Goal: Complete application form

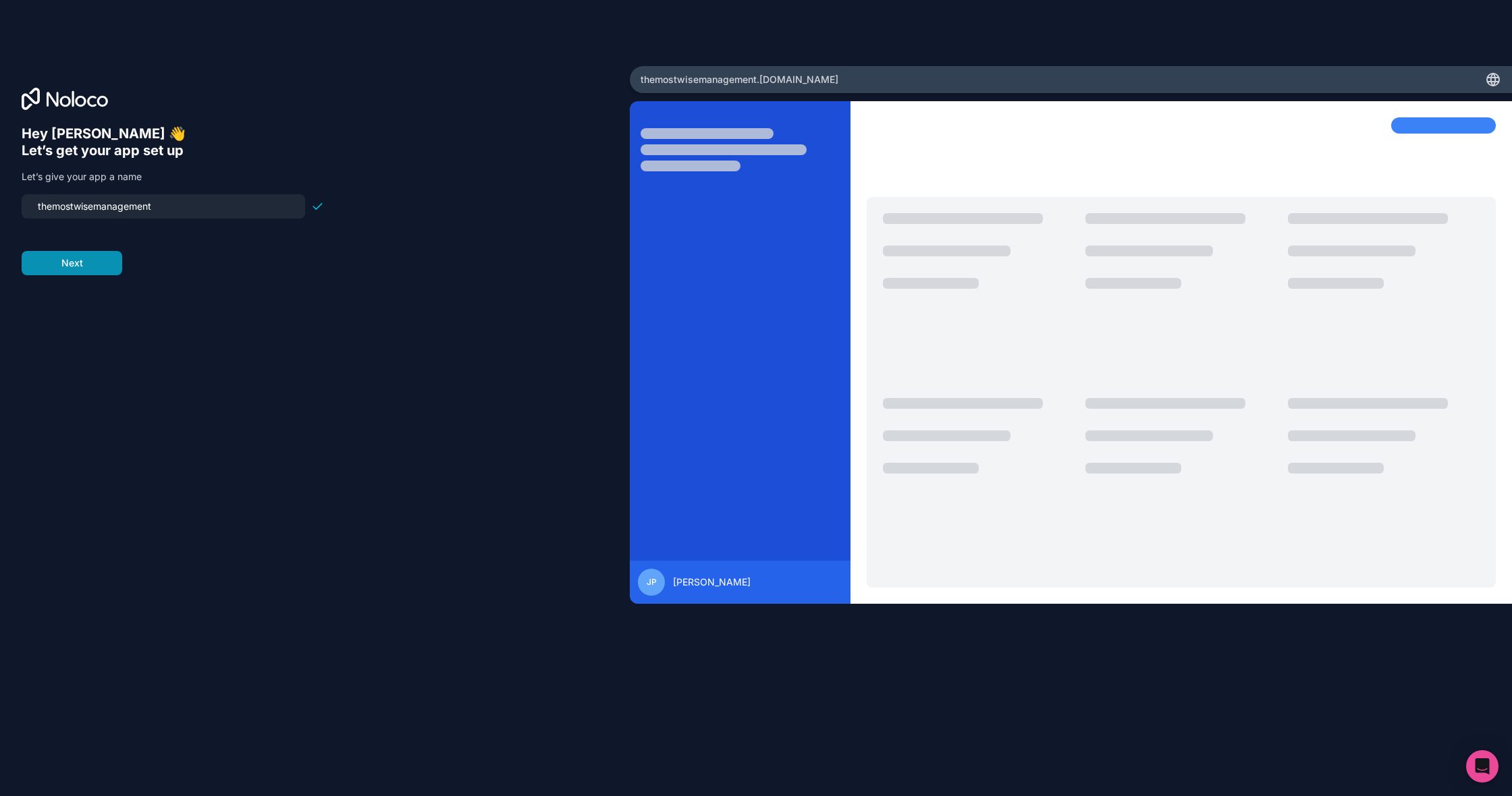
type input "themostwisemanagement"
click at [90, 274] on button "Next" at bounding box center [72, 263] width 101 height 24
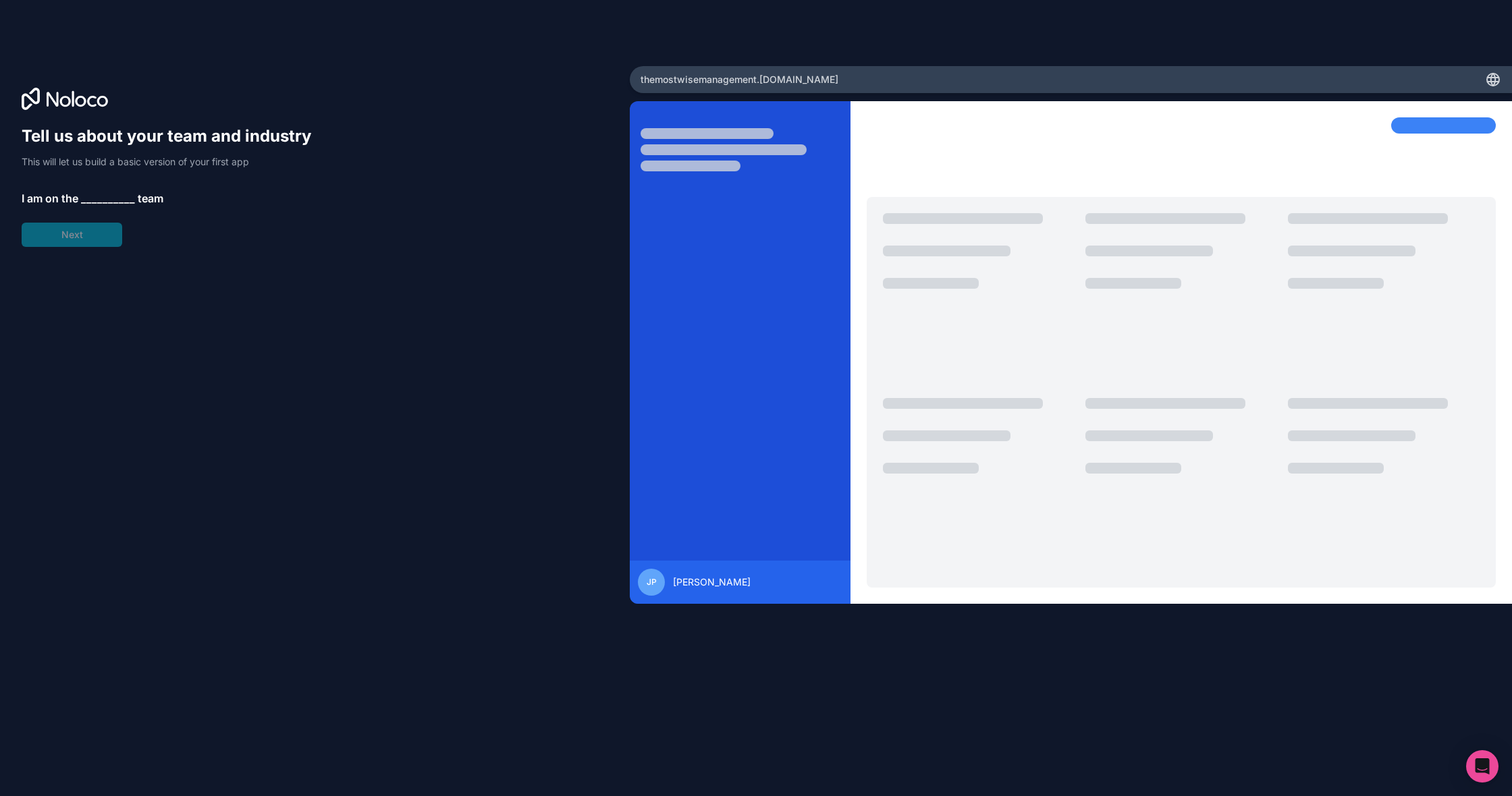
click at [82, 209] on div "Tell us about your team and industry This will let us build a basic version of …" at bounding box center [172, 186] width 302 height 121
click at [90, 200] on span "__________" at bounding box center [109, 199] width 54 height 16
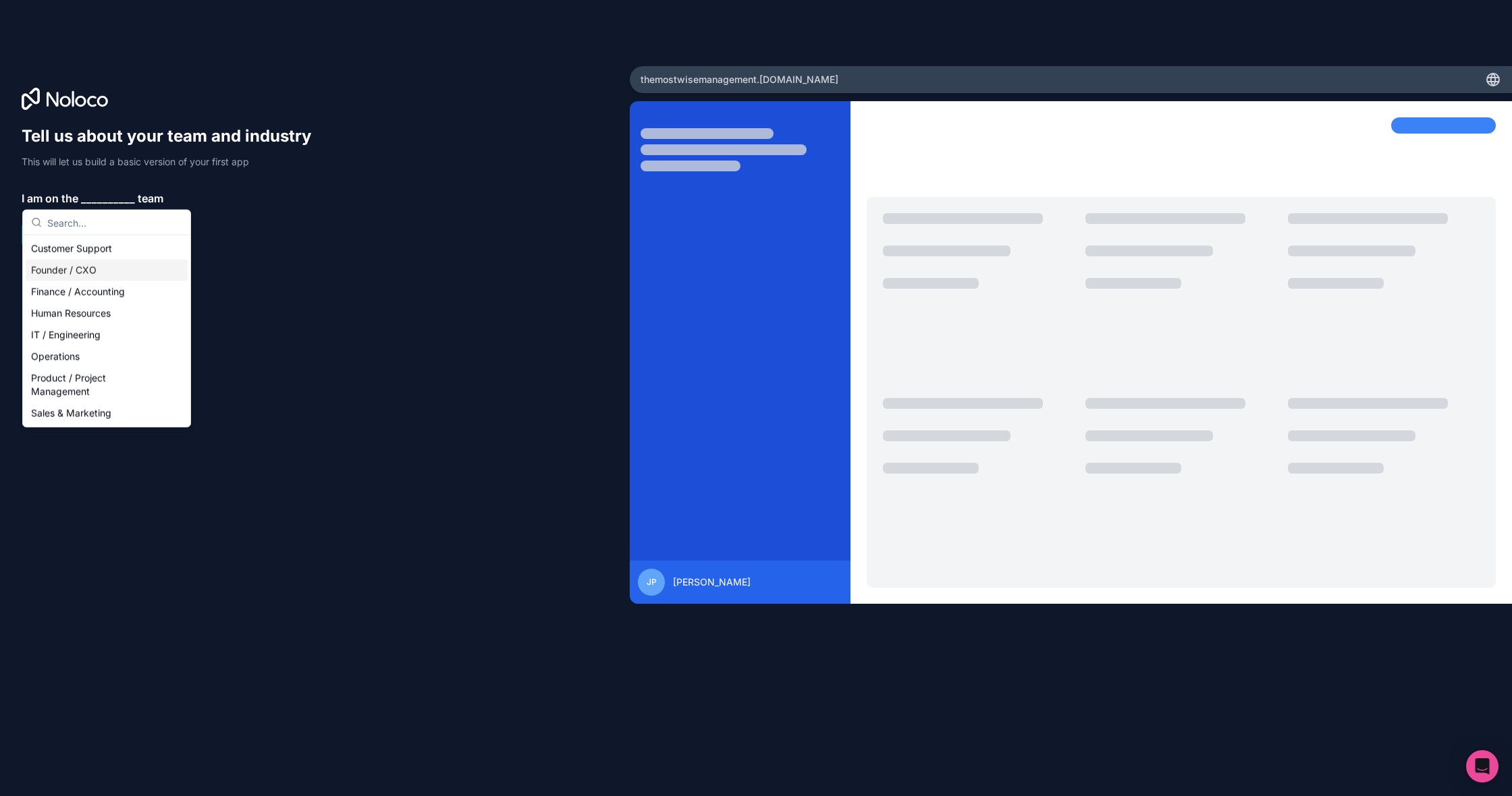
click at [81, 265] on div "Founder / CXO" at bounding box center [106, 270] width 162 height 22
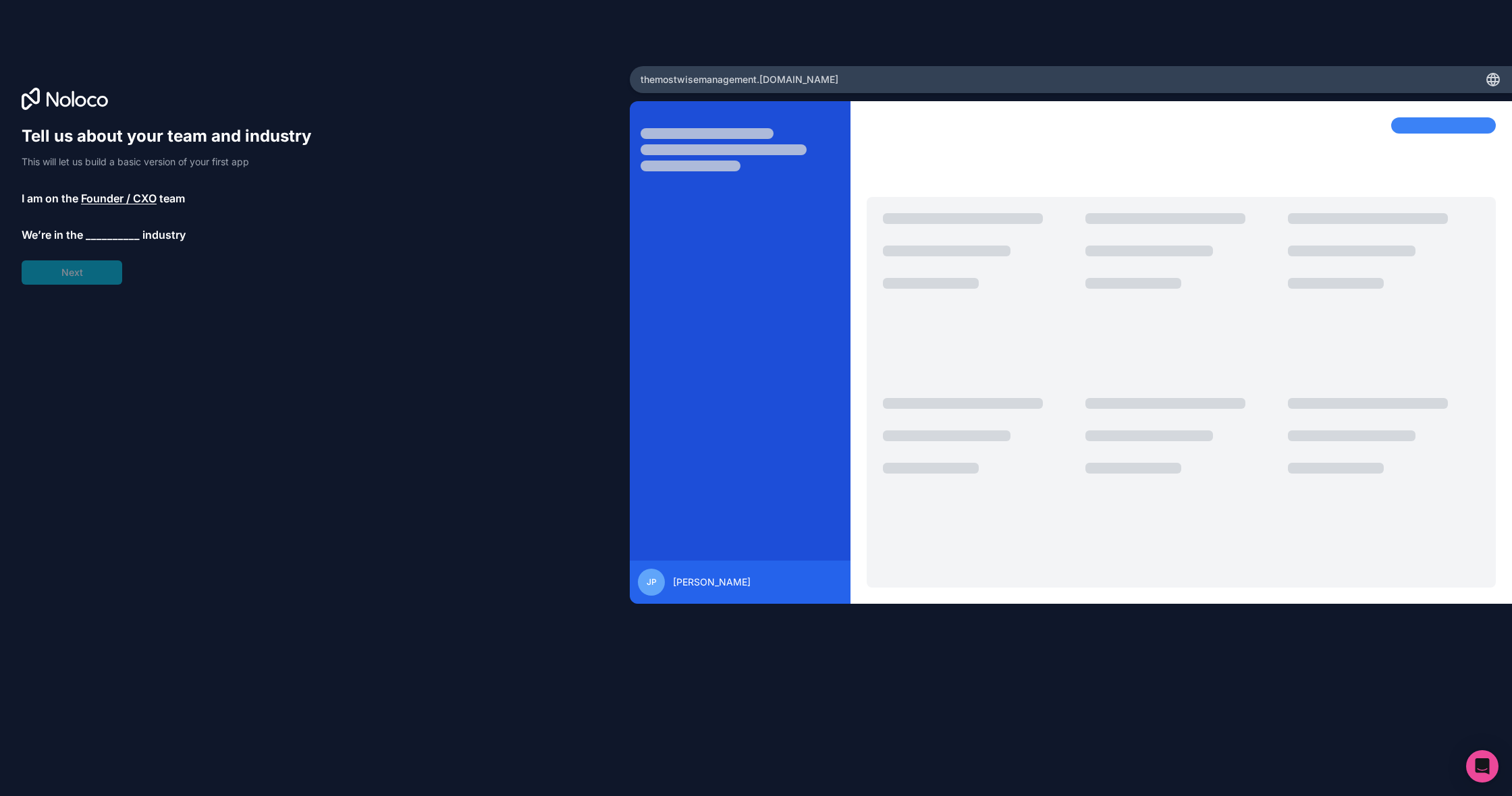
scroll to position [1, 0]
click at [98, 238] on span "__________" at bounding box center [113, 236] width 54 height 16
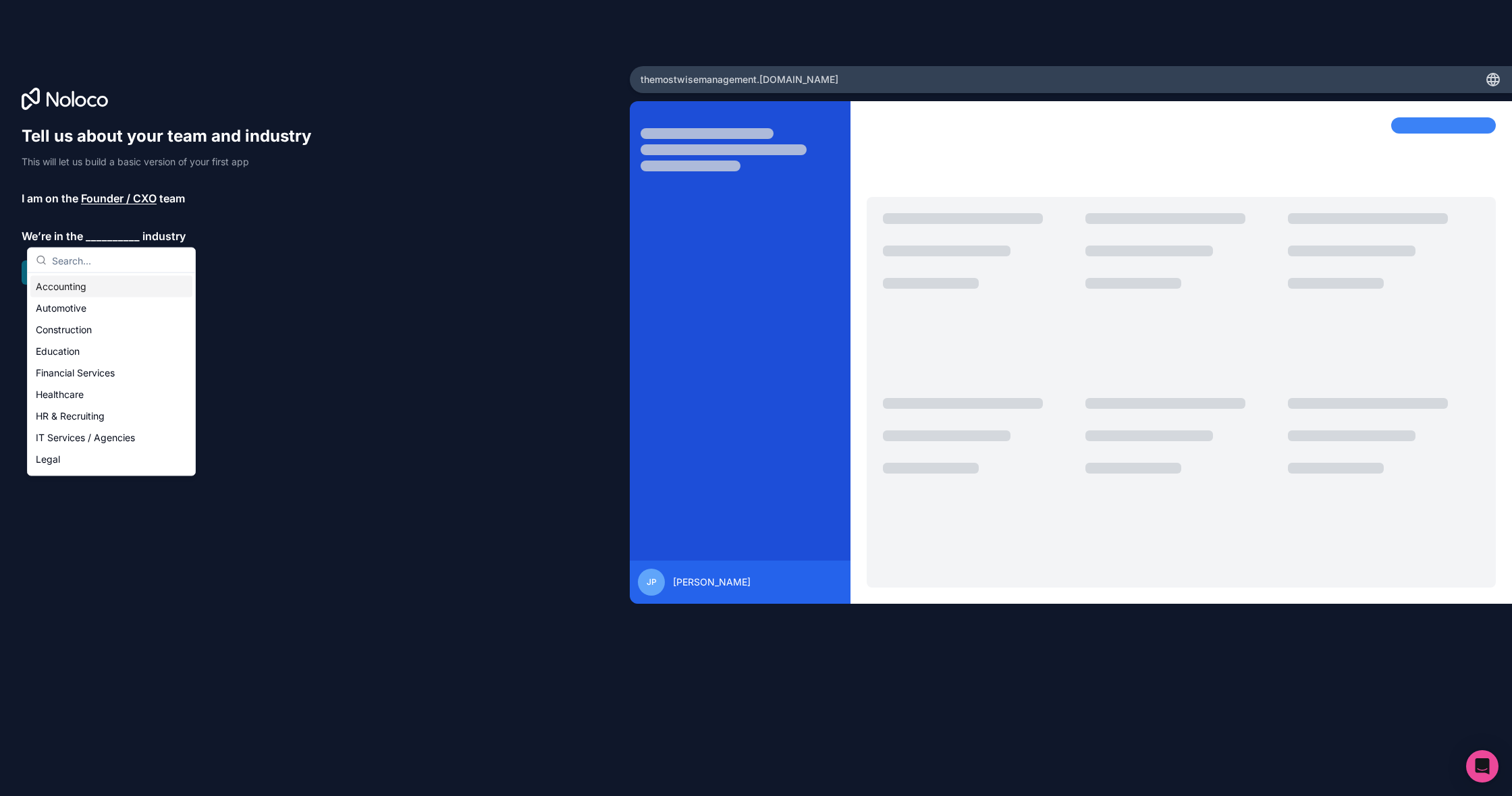
scroll to position [0, 0]
click at [77, 379] on div "Financial Services" at bounding box center [111, 372] width 162 height 22
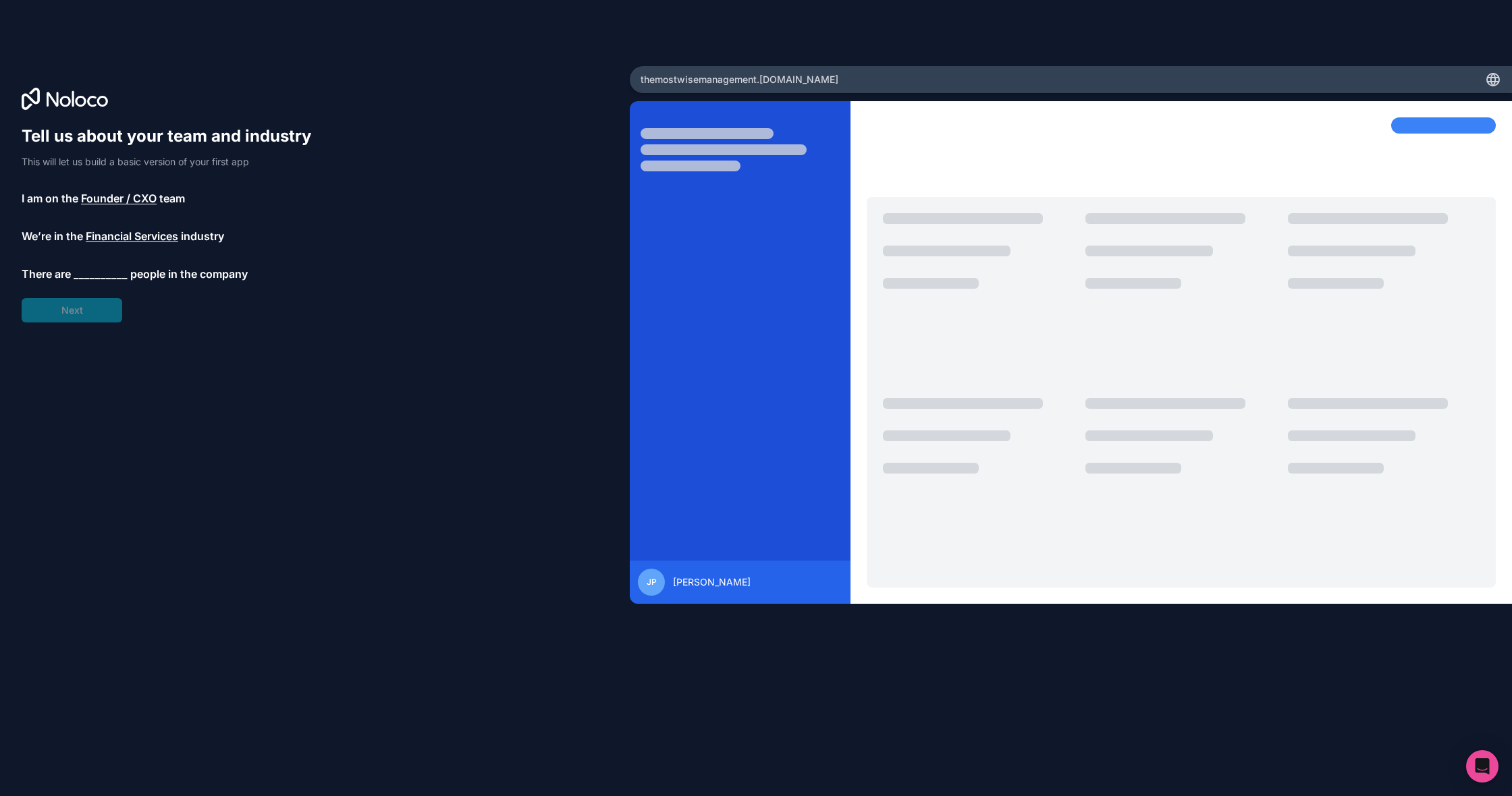
scroll to position [0, 1]
click at [85, 268] on span "__________" at bounding box center [101, 274] width 54 height 16
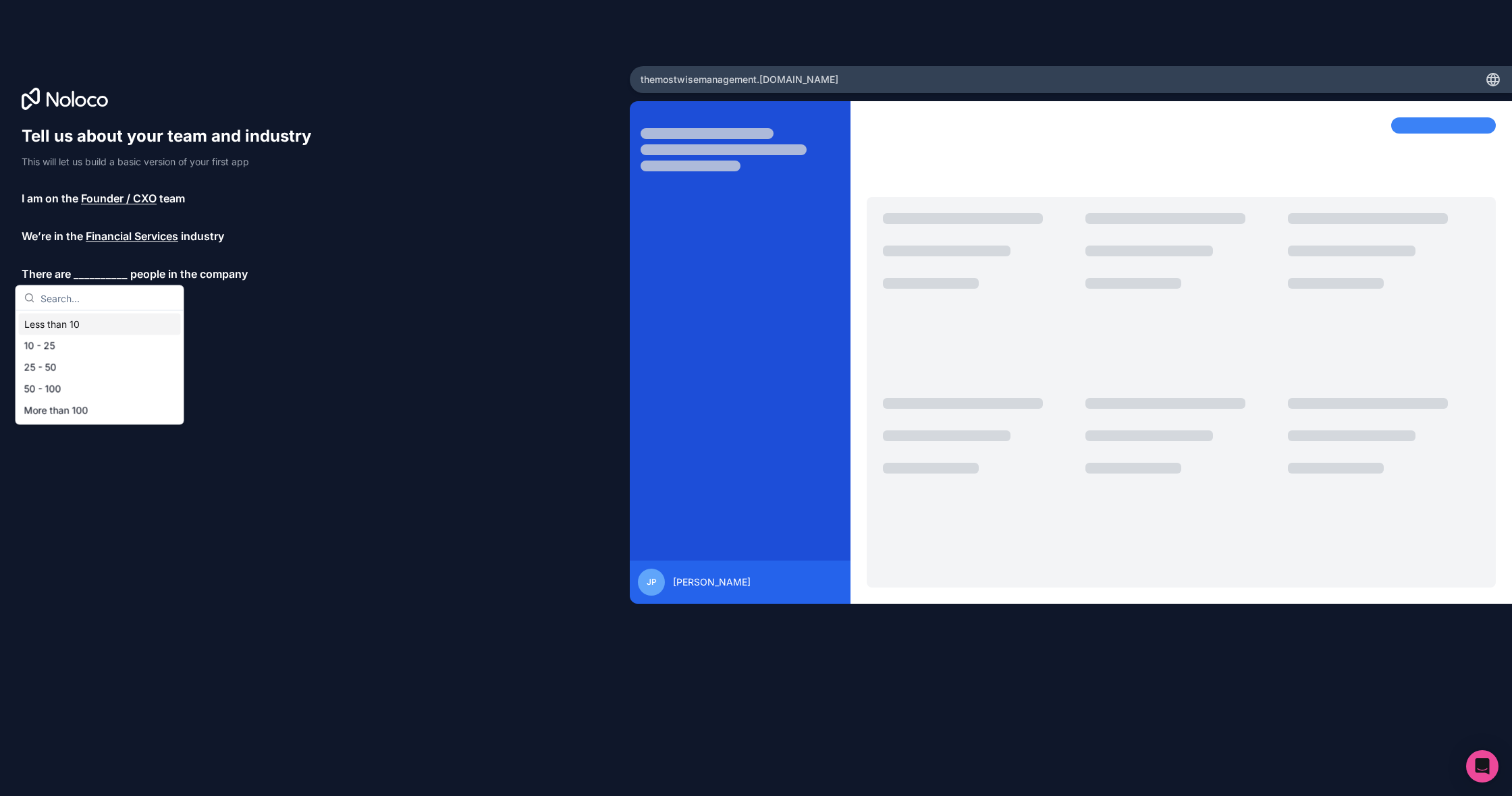
scroll to position [1, 0]
click at [81, 323] on div "Less than 10" at bounding box center [100, 324] width 162 height 22
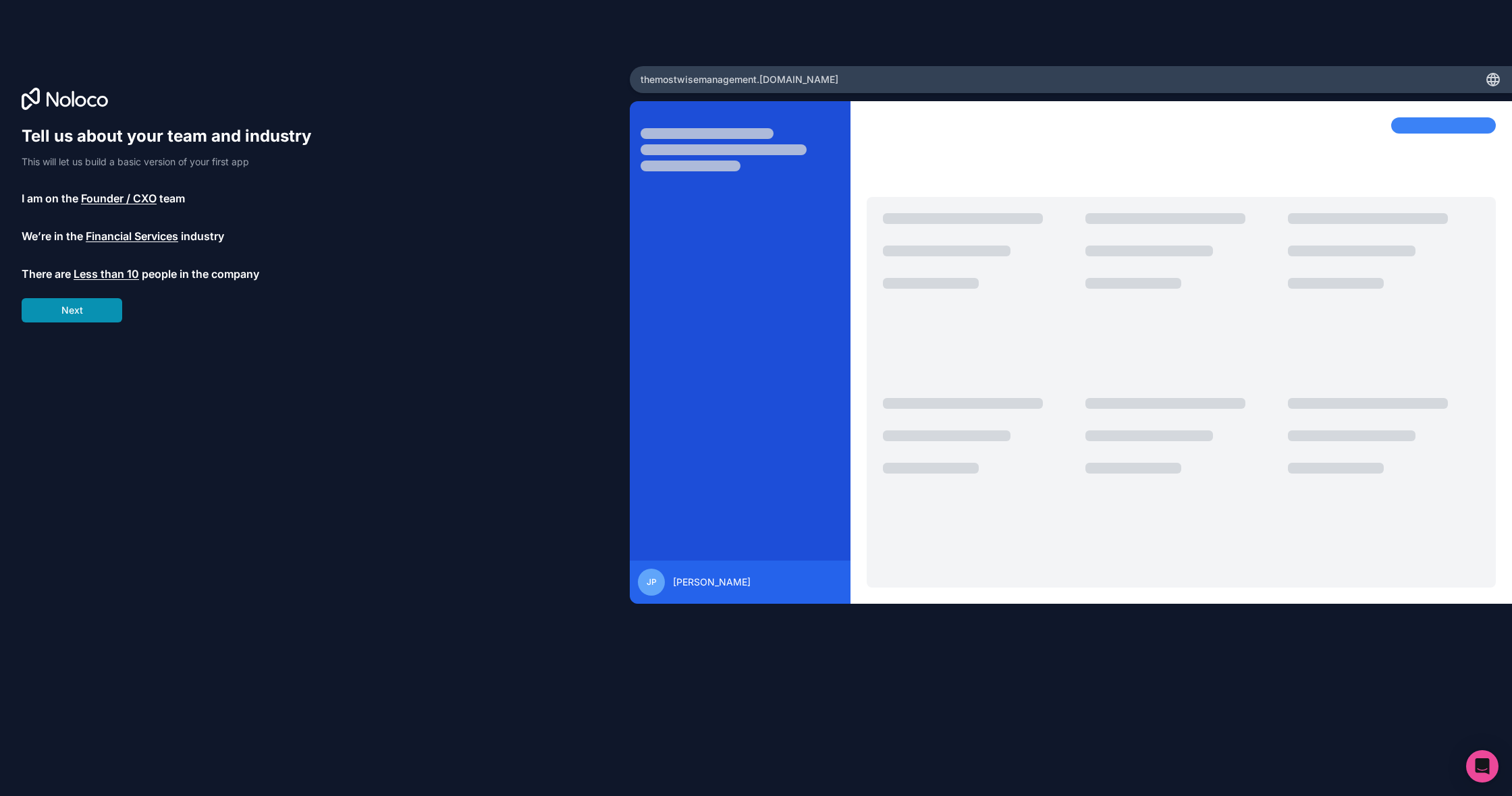
click at [82, 312] on button "Next" at bounding box center [72, 310] width 101 height 24
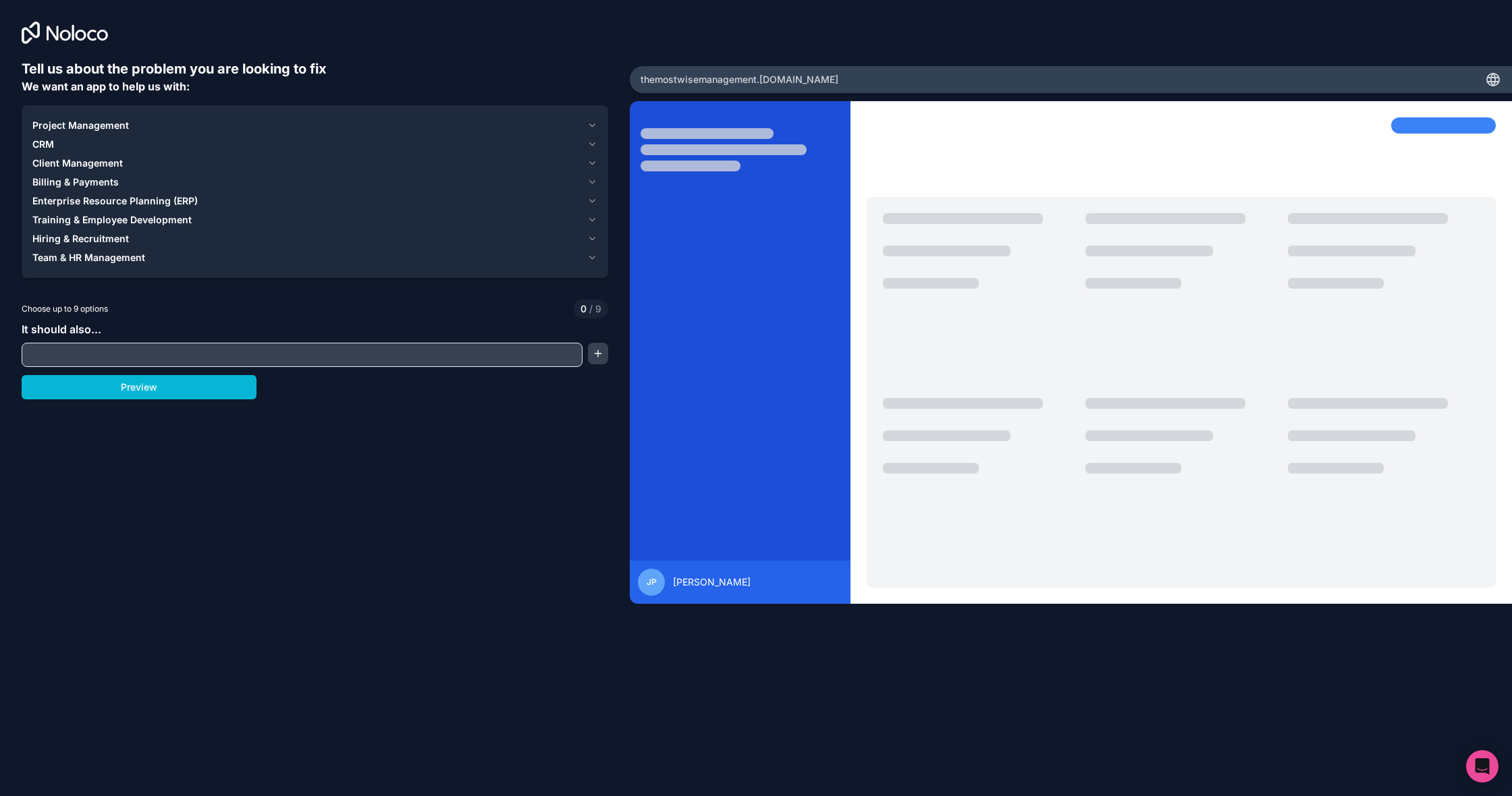
click at [125, 313] on div "Choose up to 9 options 0 / 9" at bounding box center [314, 309] width 586 height 19
click at [573, 116] on button "Project Management" at bounding box center [315, 126] width 565 height 19
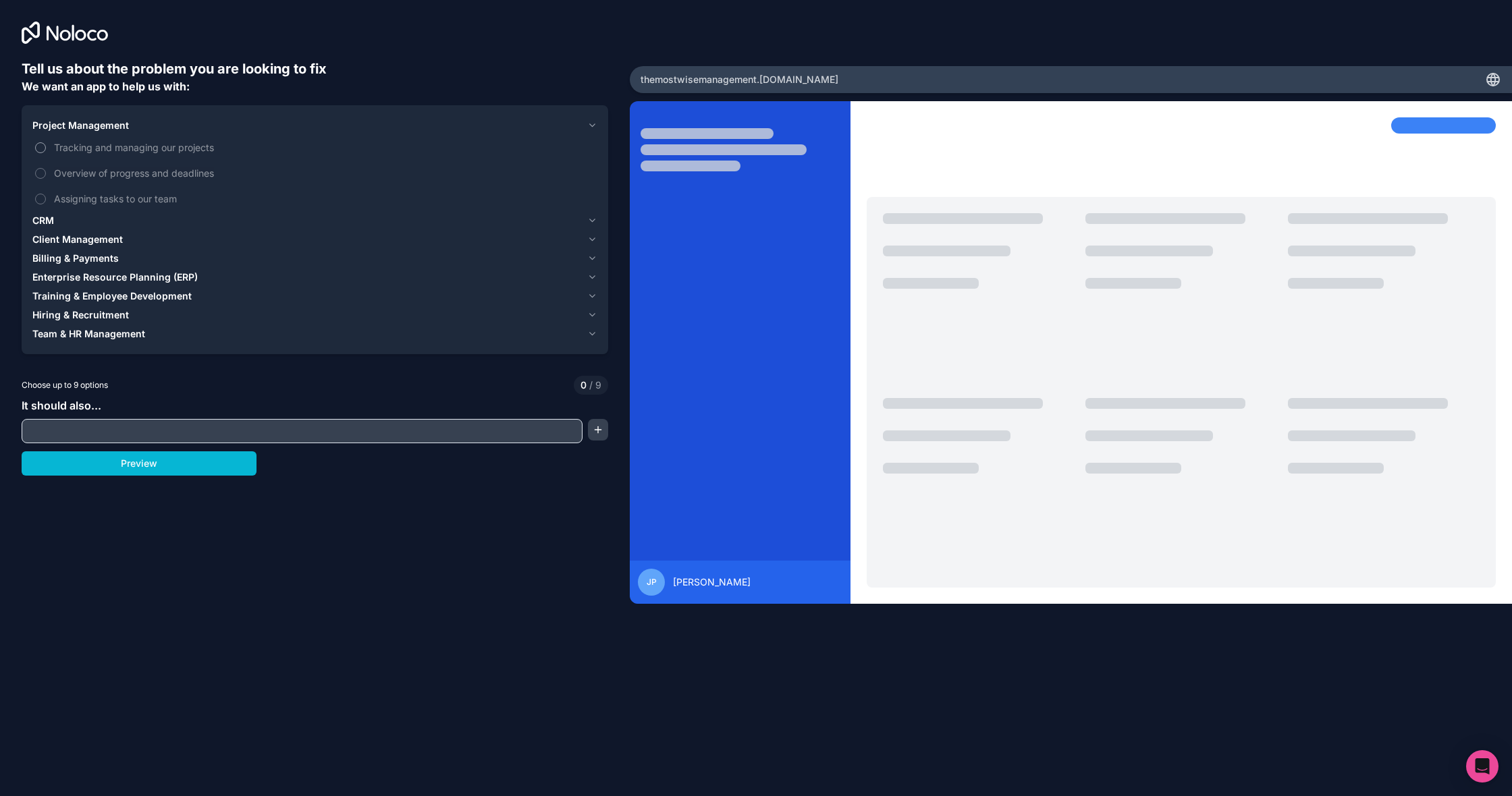
click at [188, 147] on span "Tracking and managing our projects" at bounding box center [325, 148] width 541 height 14
click at [46, 147] on button "Tracking and managing our projects" at bounding box center [41, 148] width 11 height 11
click at [180, 166] on span "Overview of progress and deadlines" at bounding box center [325, 173] width 541 height 14
click at [46, 168] on button "Overview of progress and deadlines" at bounding box center [41, 174] width 11 height 11
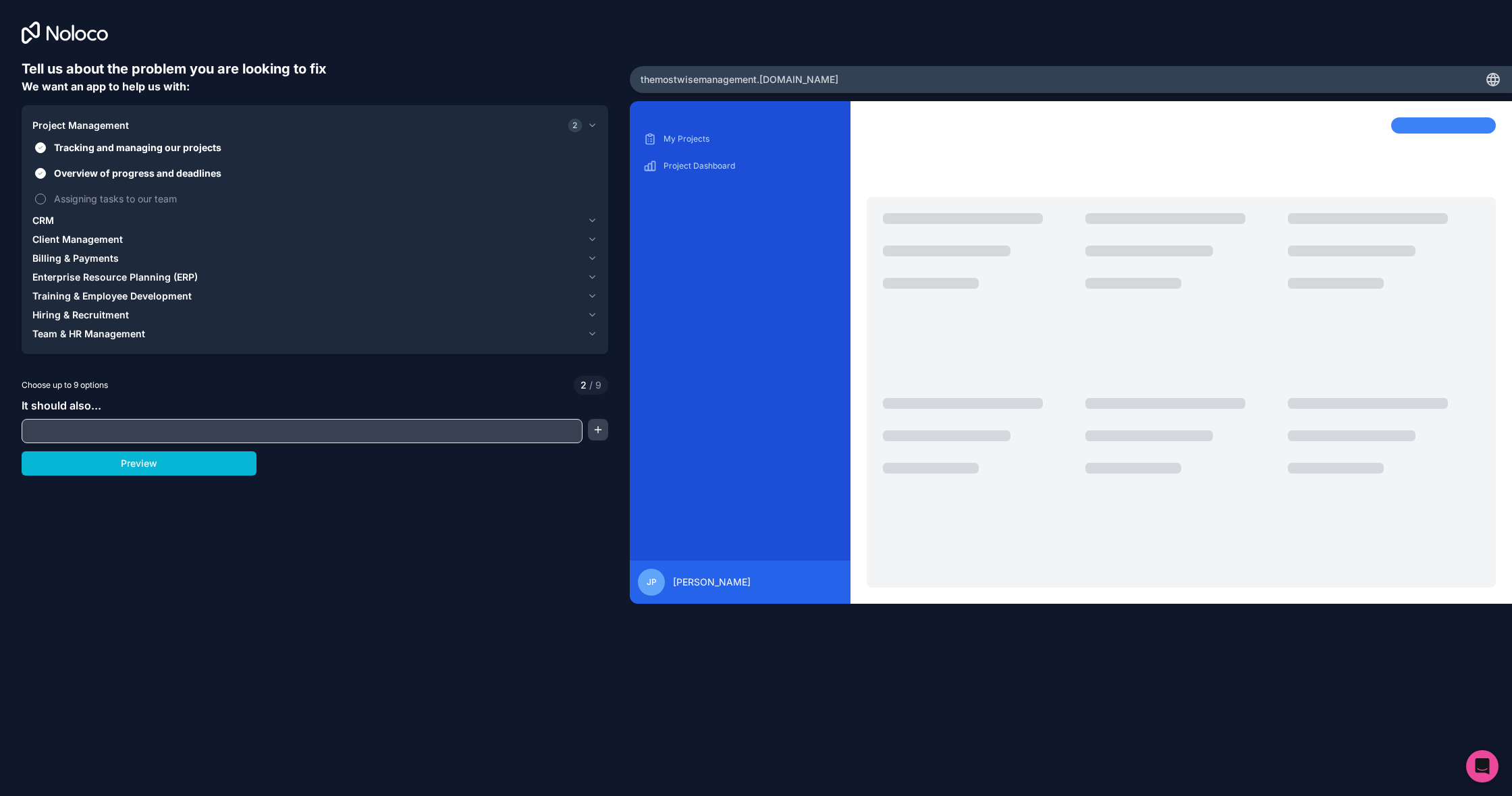
click at [164, 195] on span "Assigning tasks to our team" at bounding box center [325, 199] width 541 height 14
click at [46, 195] on button "Assigning tasks to our team" at bounding box center [41, 199] width 11 height 11
click at [162, 217] on div "CRM" at bounding box center [307, 220] width 550 height 14
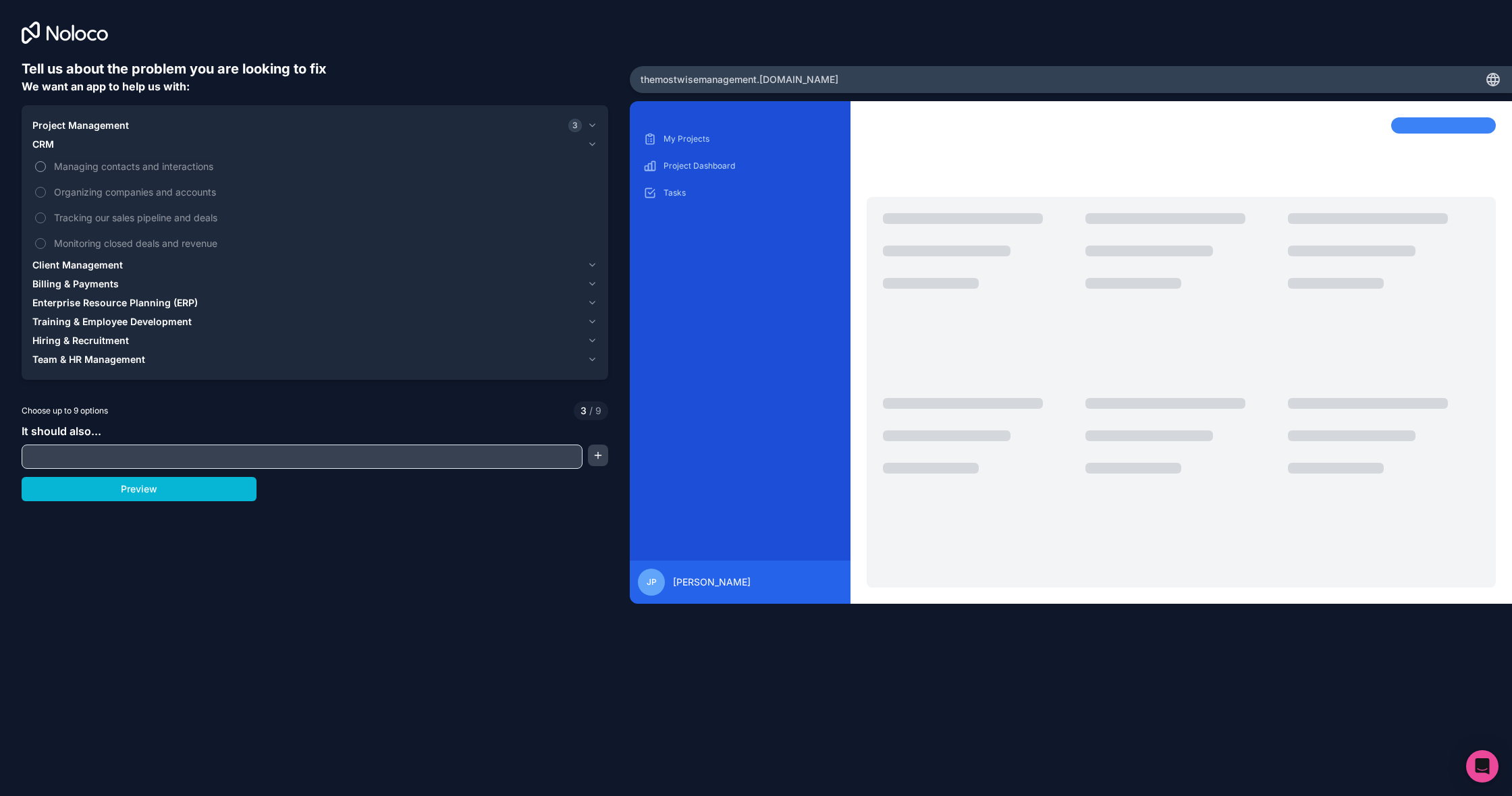
click at [127, 168] on span "Managing contacts and interactions" at bounding box center [325, 167] width 541 height 14
click at [46, 168] on button "Managing contacts and interactions" at bounding box center [41, 167] width 11 height 11
click at [95, 219] on span "Tracking our sales pipeline and deals" at bounding box center [325, 218] width 541 height 14
click at [46, 219] on button "Tracking our sales pipeline and deals" at bounding box center [41, 218] width 11 height 11
click at [106, 245] on span "Monitoring closed deals and revenue" at bounding box center [325, 243] width 541 height 14
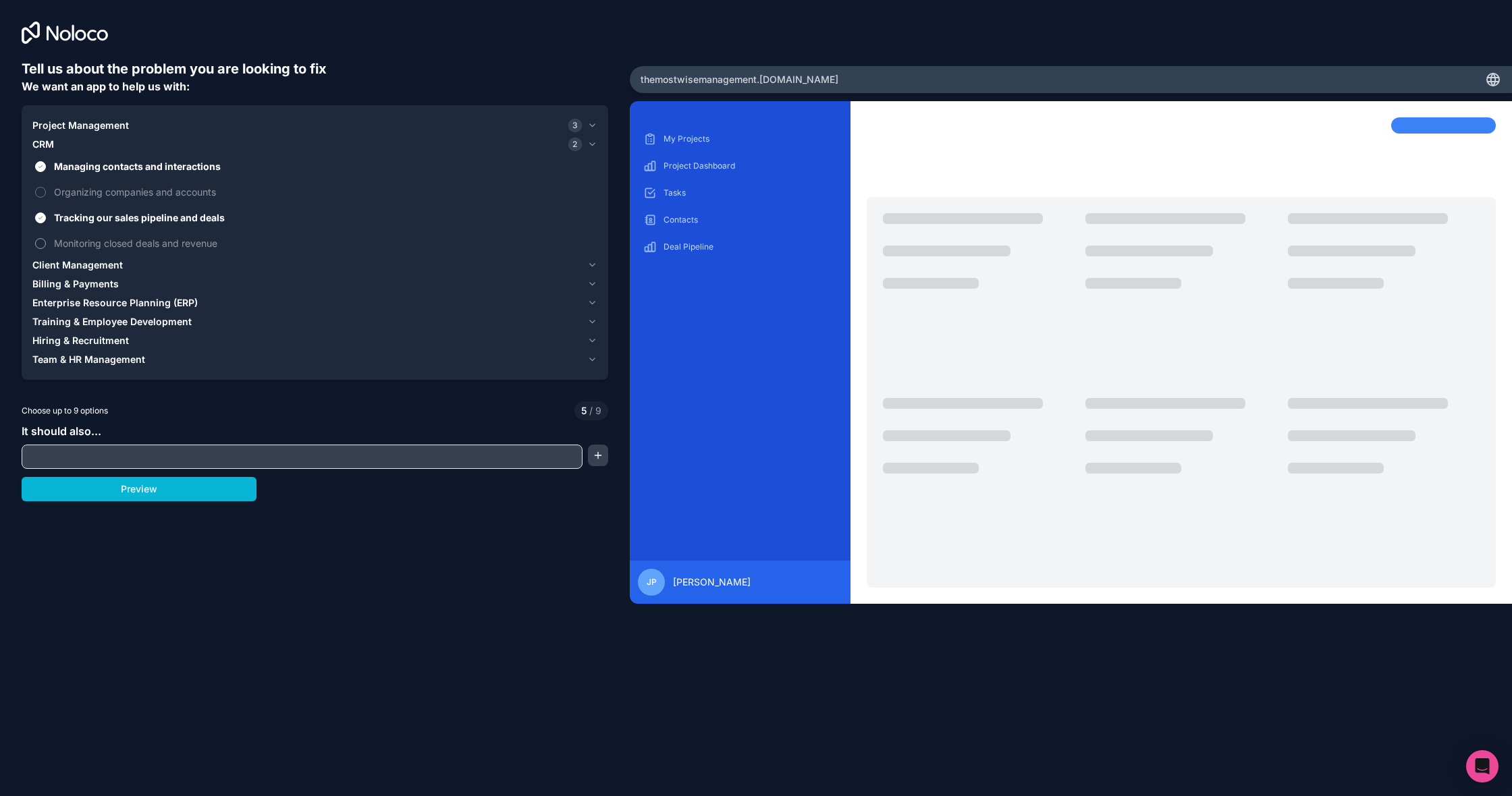
click at [46, 245] on button "Monitoring closed deals and revenue" at bounding box center [41, 244] width 11 height 11
click at [97, 256] on button "Client Management" at bounding box center [315, 266] width 565 height 19
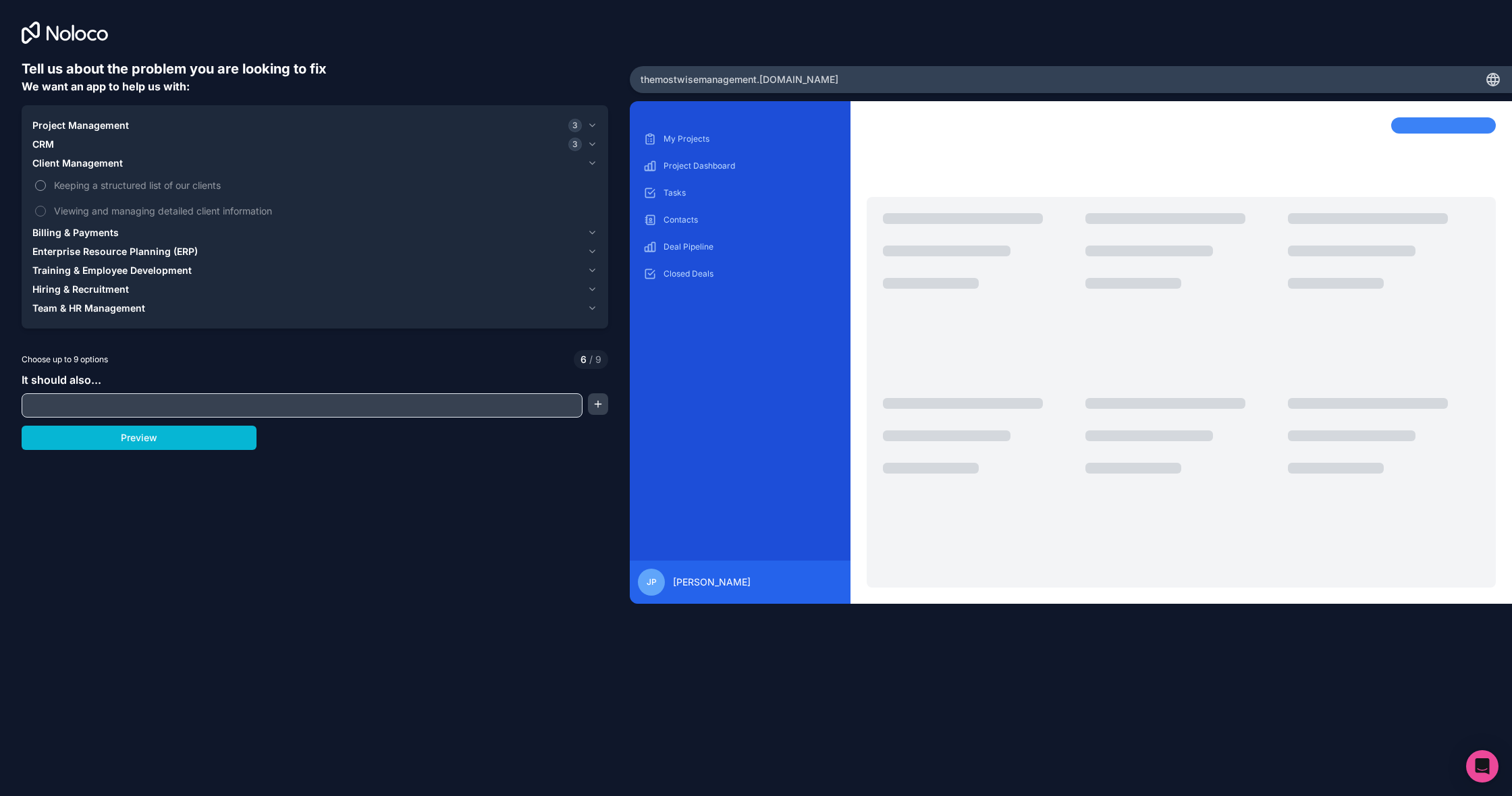
click at [101, 191] on span "Keeping a structured list of our clients" at bounding box center [325, 185] width 541 height 14
click at [46, 191] on button "Keeping a structured list of our clients" at bounding box center [41, 186] width 11 height 11
click at [103, 207] on span "Viewing and managing detailed client information" at bounding box center [325, 211] width 541 height 14
click at [46, 207] on button "Viewing and managing detailed client information" at bounding box center [41, 211] width 11 height 11
click at [99, 221] on label "Viewing and managing detailed client information" at bounding box center [315, 211] width 565 height 25
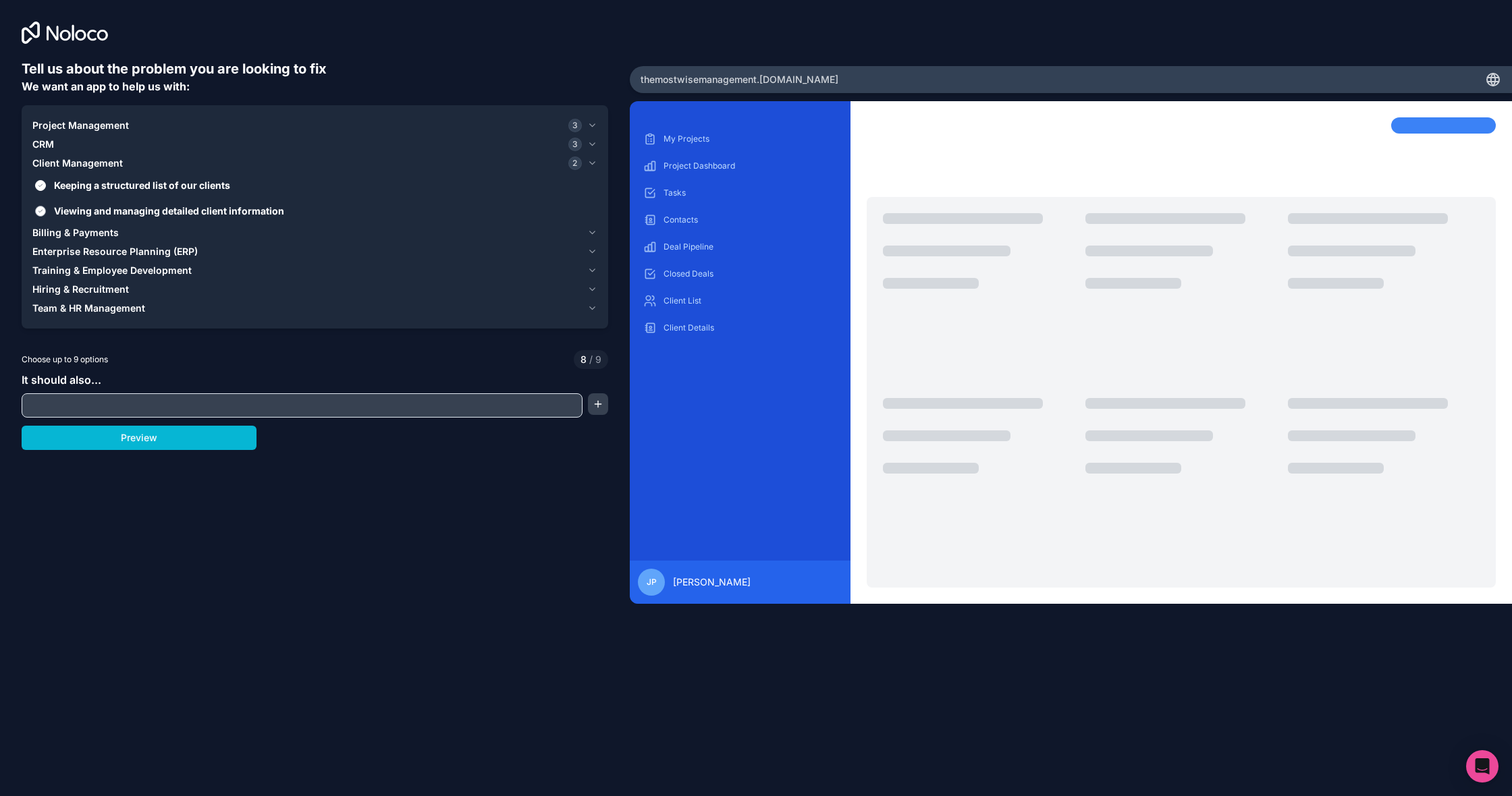
click at [46, 217] on button "Viewing and managing detailed client information" at bounding box center [41, 211] width 11 height 11
click at [120, 209] on span "Viewing and managing detailed client information" at bounding box center [325, 211] width 541 height 14
click at [46, 209] on button "Viewing and managing detailed client information" at bounding box center [41, 211] width 11 height 11
click at [104, 225] on button "Billing & Payments" at bounding box center [315, 233] width 565 height 19
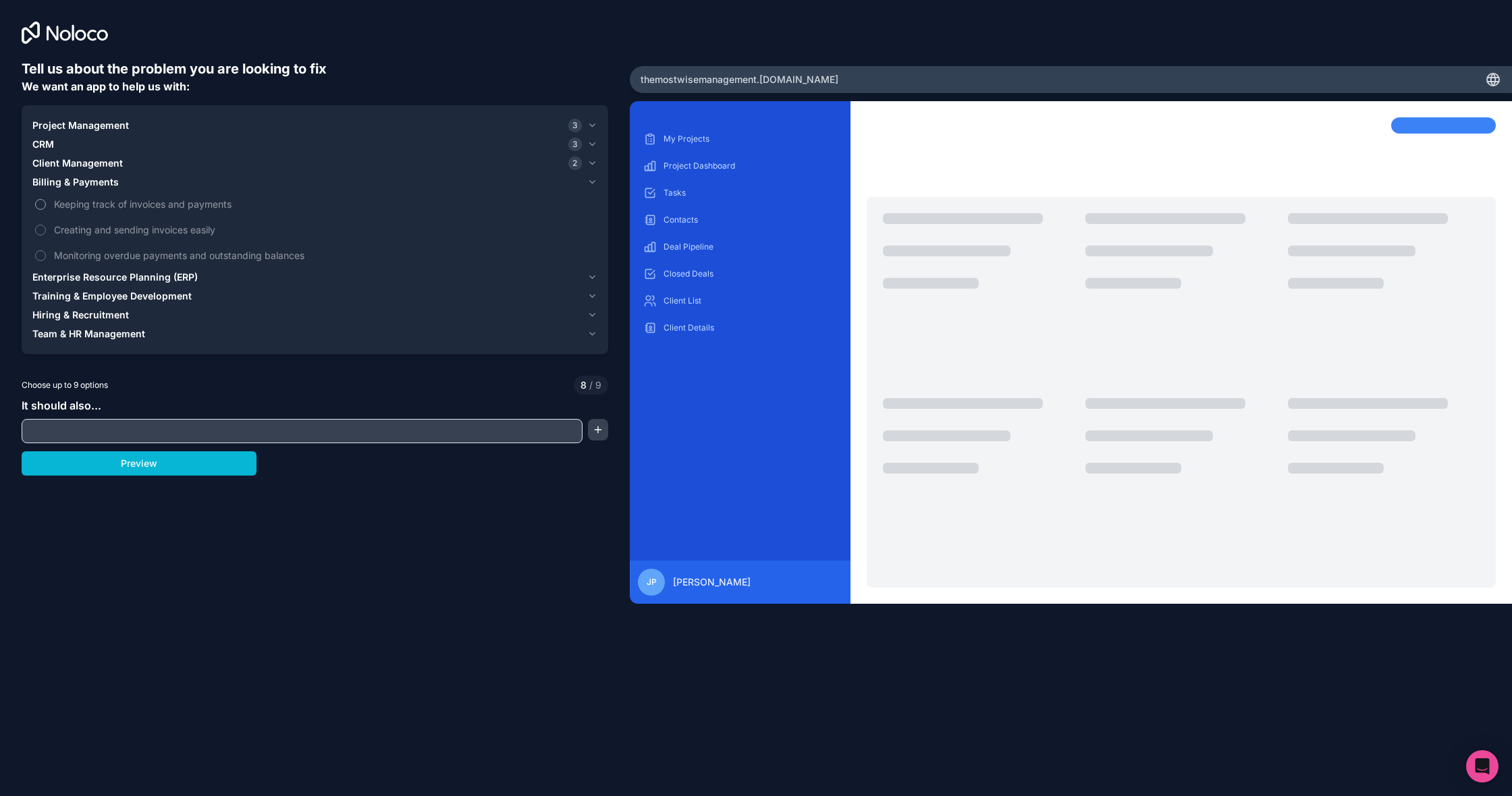
click at [126, 209] on span "Keeping track of invoices and payments" at bounding box center [325, 204] width 541 height 14
click at [46, 209] on button "Keeping track of invoices and payments" at bounding box center [41, 205] width 11 height 11
click at [393, 121] on div "Project Management 3" at bounding box center [307, 125] width 550 height 14
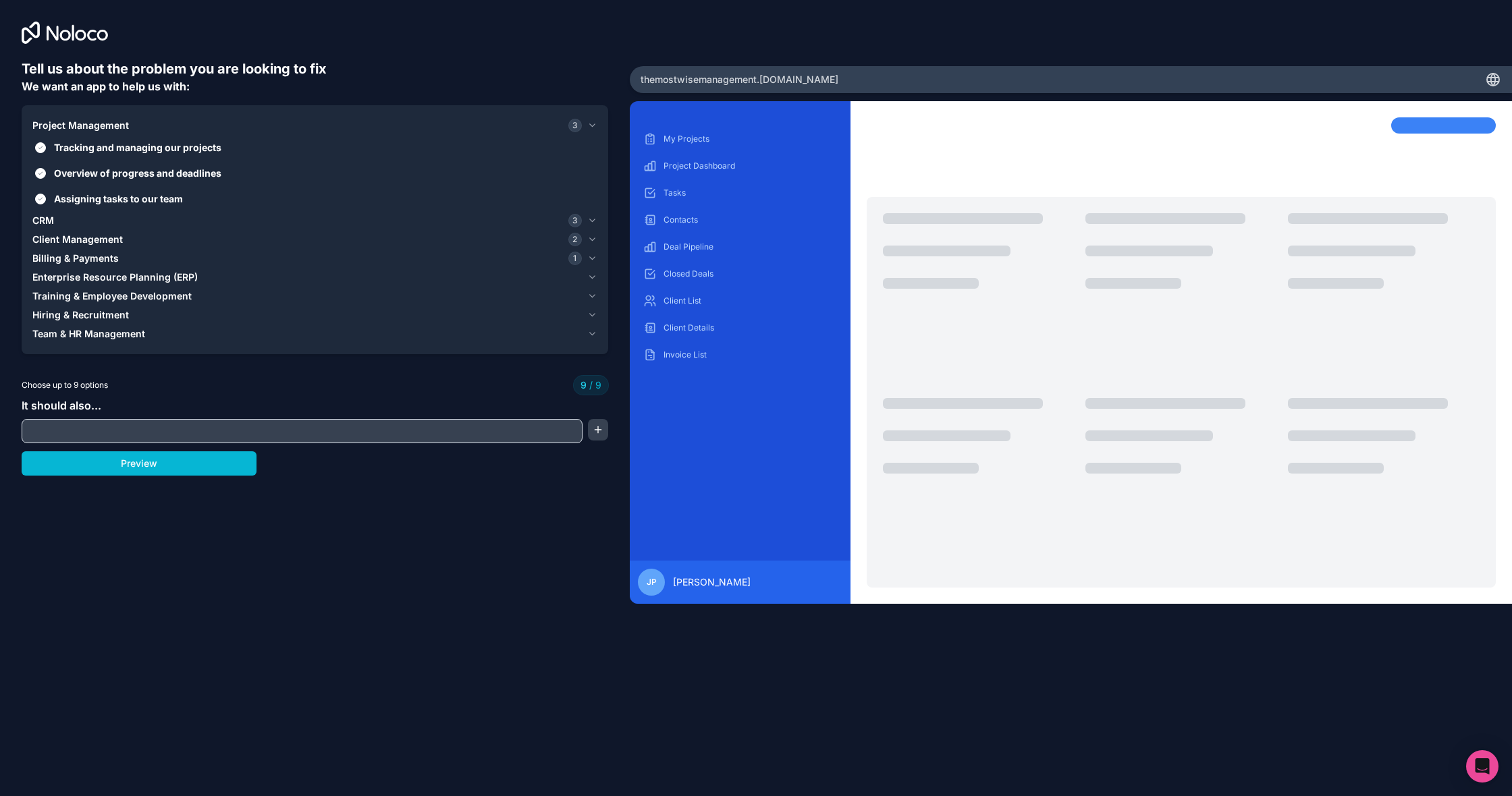
click at [146, 219] on div "CRM 3" at bounding box center [307, 220] width 550 height 14
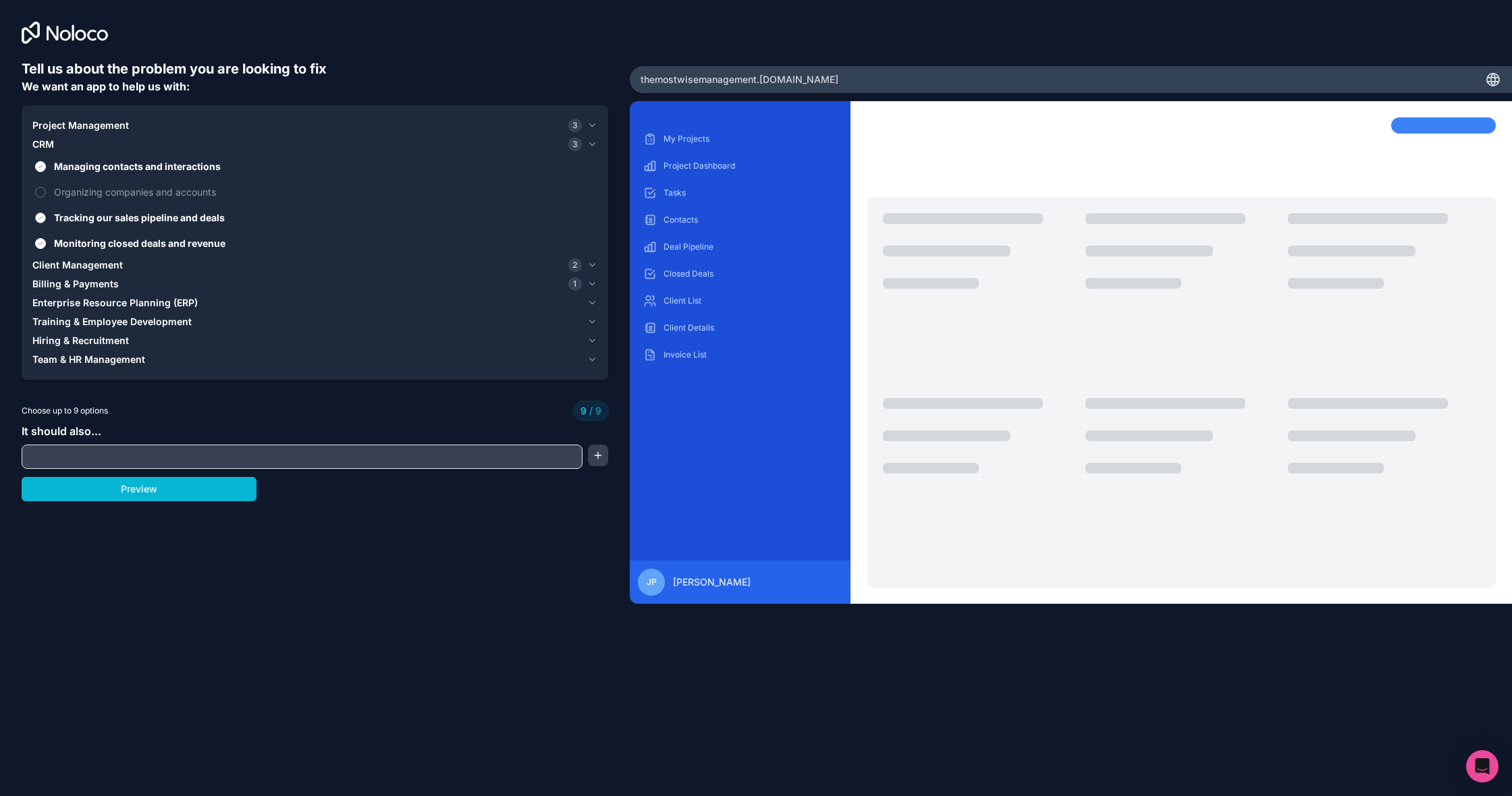
click at [108, 221] on span "Tracking our sales pipeline and deals" at bounding box center [325, 218] width 541 height 14
click at [46, 221] on button "Tracking our sales pipeline and deals" at bounding box center [41, 218] width 11 height 11
click at [130, 256] on button "Client Management 2" at bounding box center [315, 266] width 565 height 19
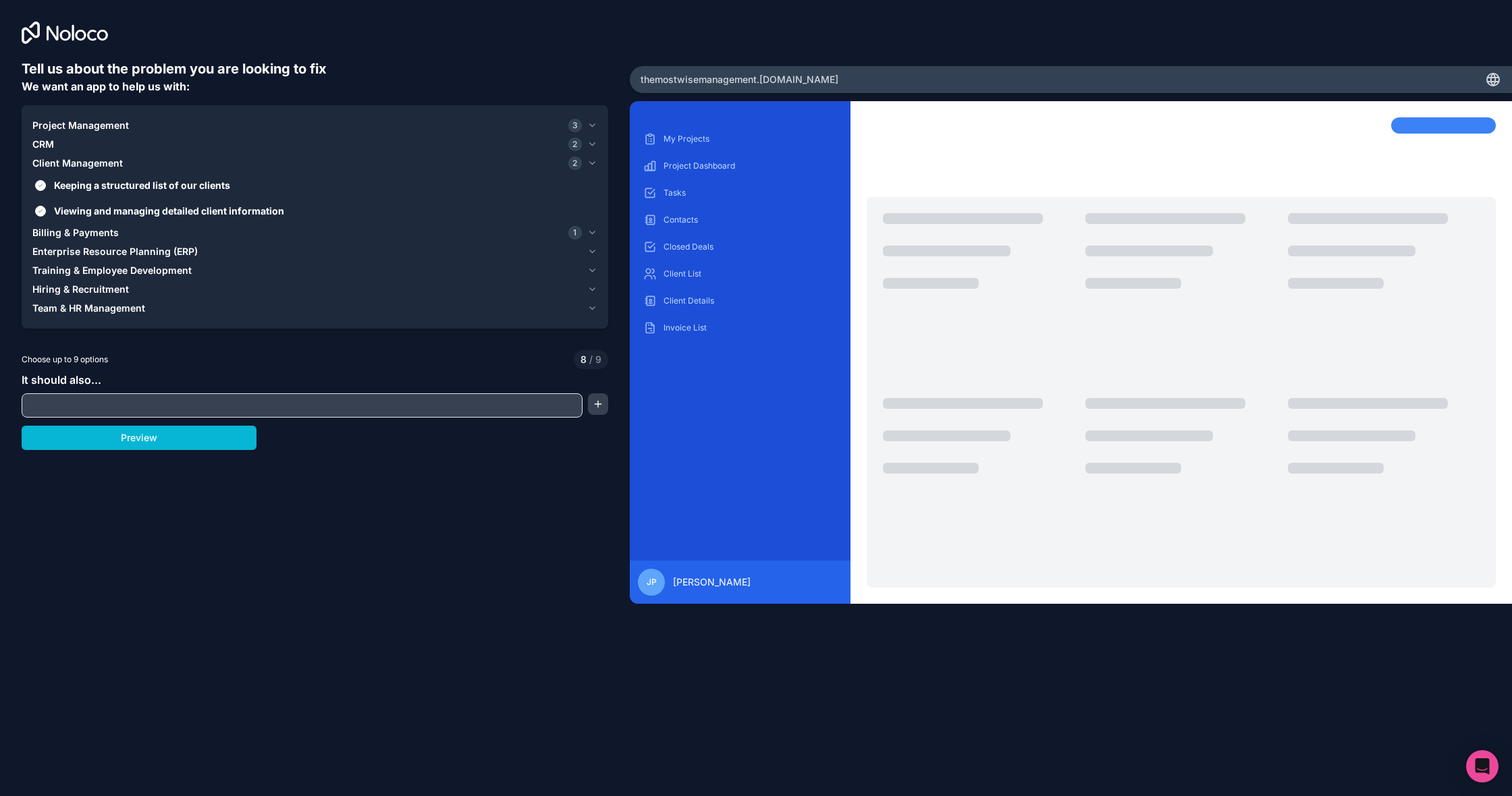
click at [140, 234] on div "Billing & Payments 1" at bounding box center [307, 232] width 550 height 14
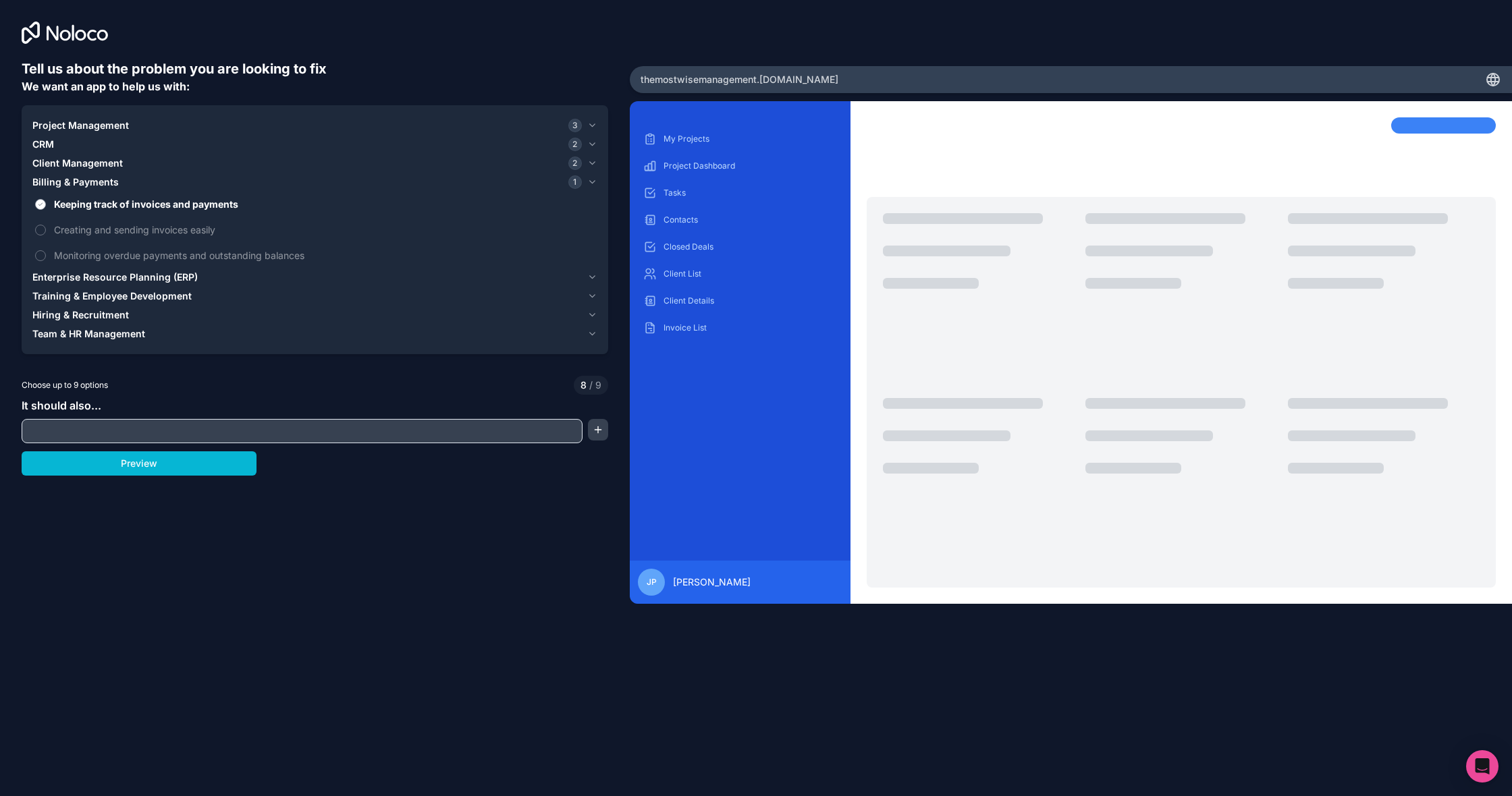
click at [156, 203] on span "Keeping track of invoices and payments" at bounding box center [325, 204] width 541 height 14
click at [46, 203] on button "Keeping track of invoices and payments" at bounding box center [41, 205] width 11 height 11
click at [148, 228] on span "Creating and sending invoices easily" at bounding box center [325, 230] width 541 height 14
click at [46, 228] on button "Creating and sending invoices easily" at bounding box center [41, 231] width 11 height 11
click at [147, 247] on label "Monitoring overdue payments and outstanding balances" at bounding box center [315, 255] width 565 height 25
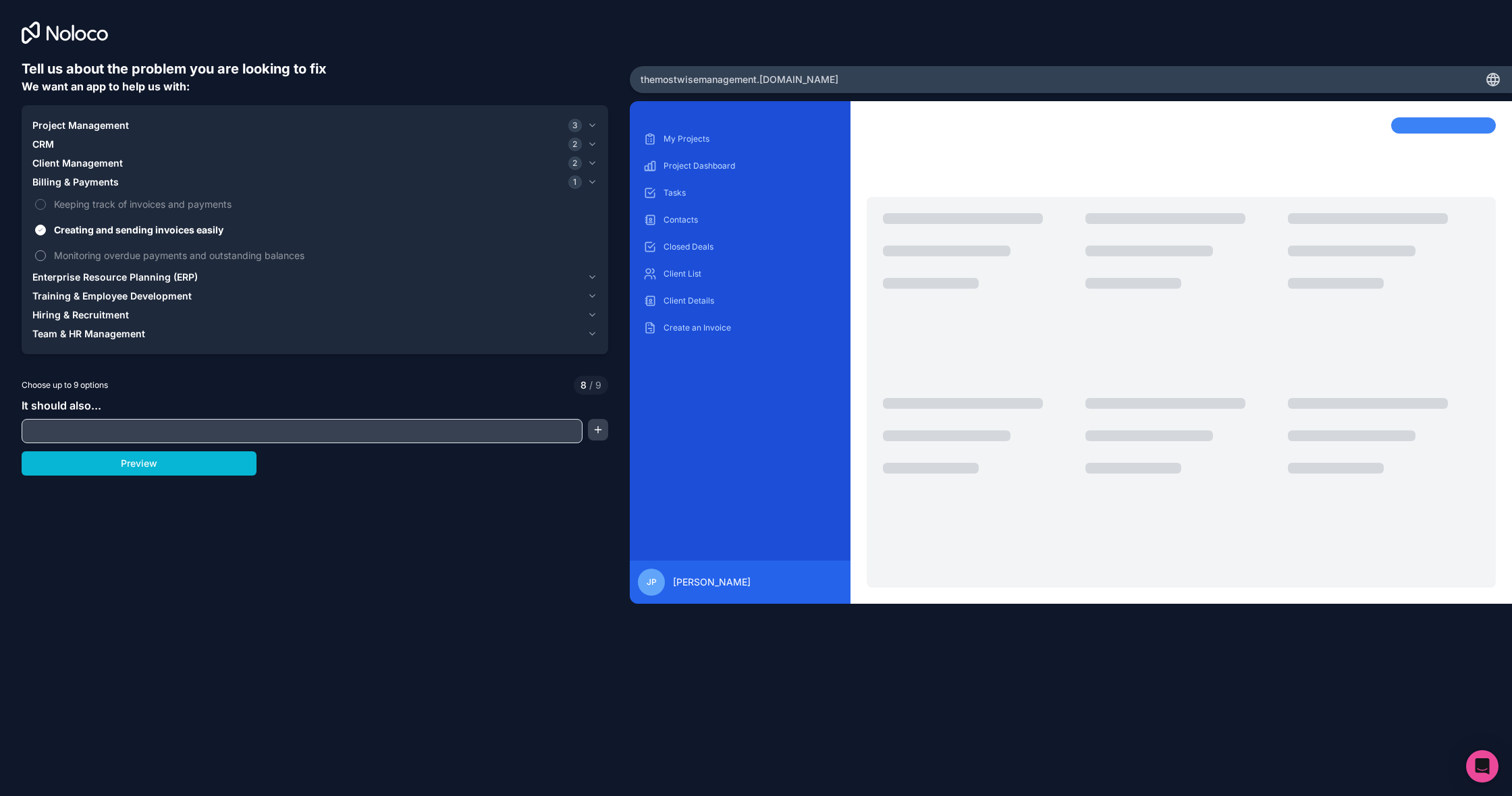
click at [46, 250] on button "Monitoring overdue payments and outstanding balances" at bounding box center [41, 256] width 11 height 11
click at [199, 436] on input "text" at bounding box center [302, 431] width 555 height 19
click at [184, 464] on button "Preview" at bounding box center [139, 463] width 235 height 24
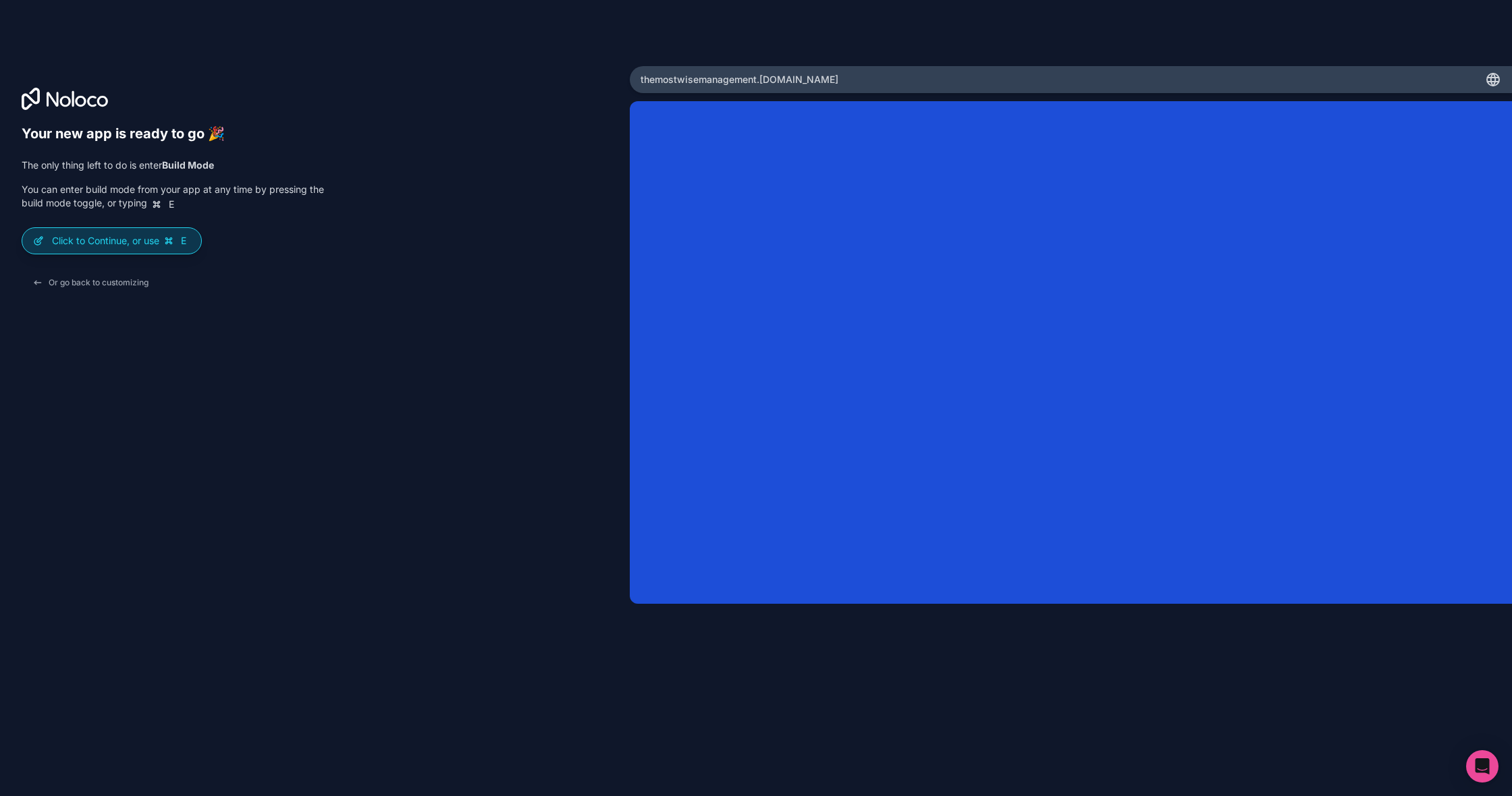
click at [117, 238] on p "Click to Continue, or use E" at bounding box center [120, 241] width 138 height 14
